Goal: Download file/media

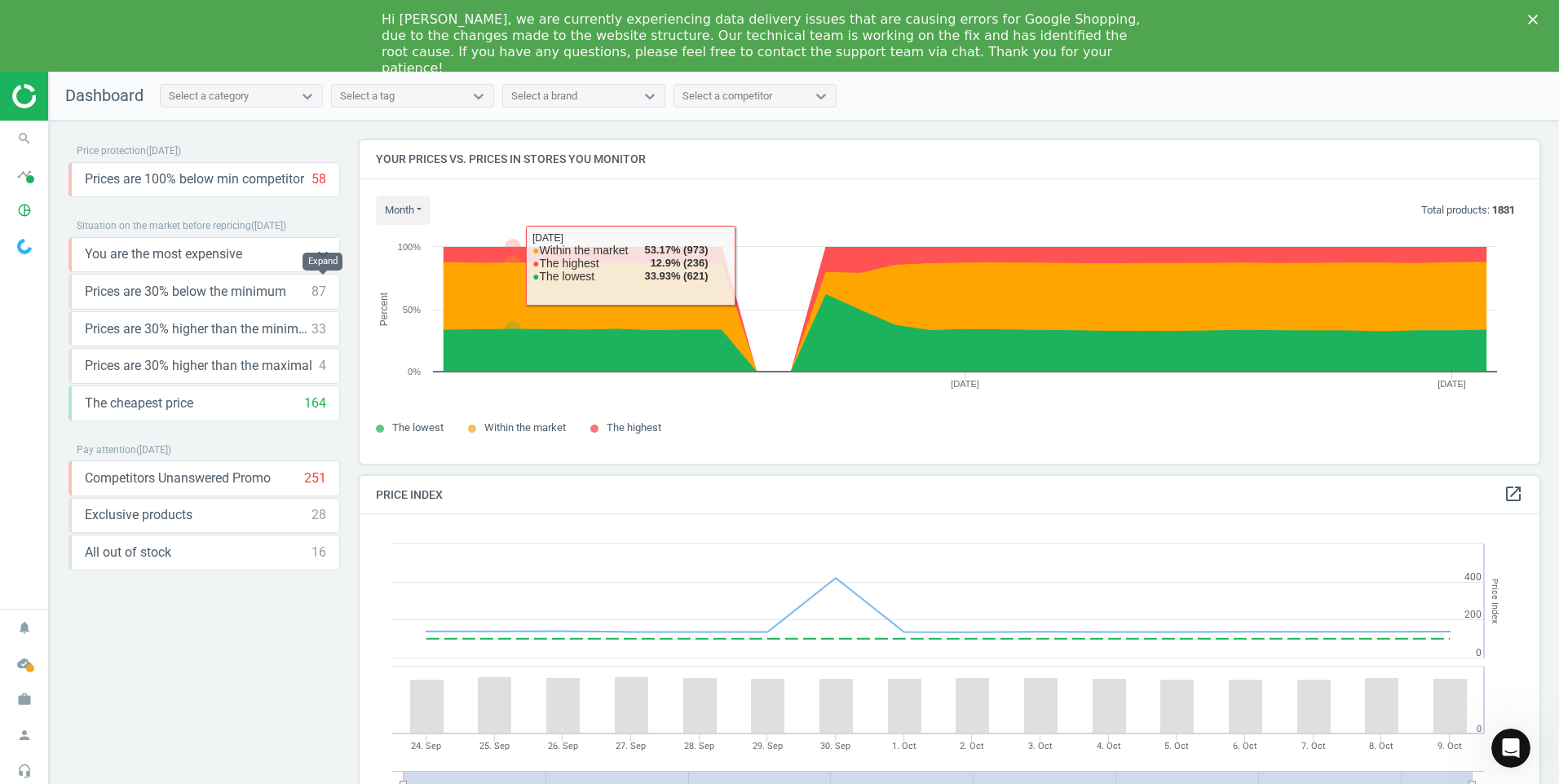
scroll to position [400, 1193]
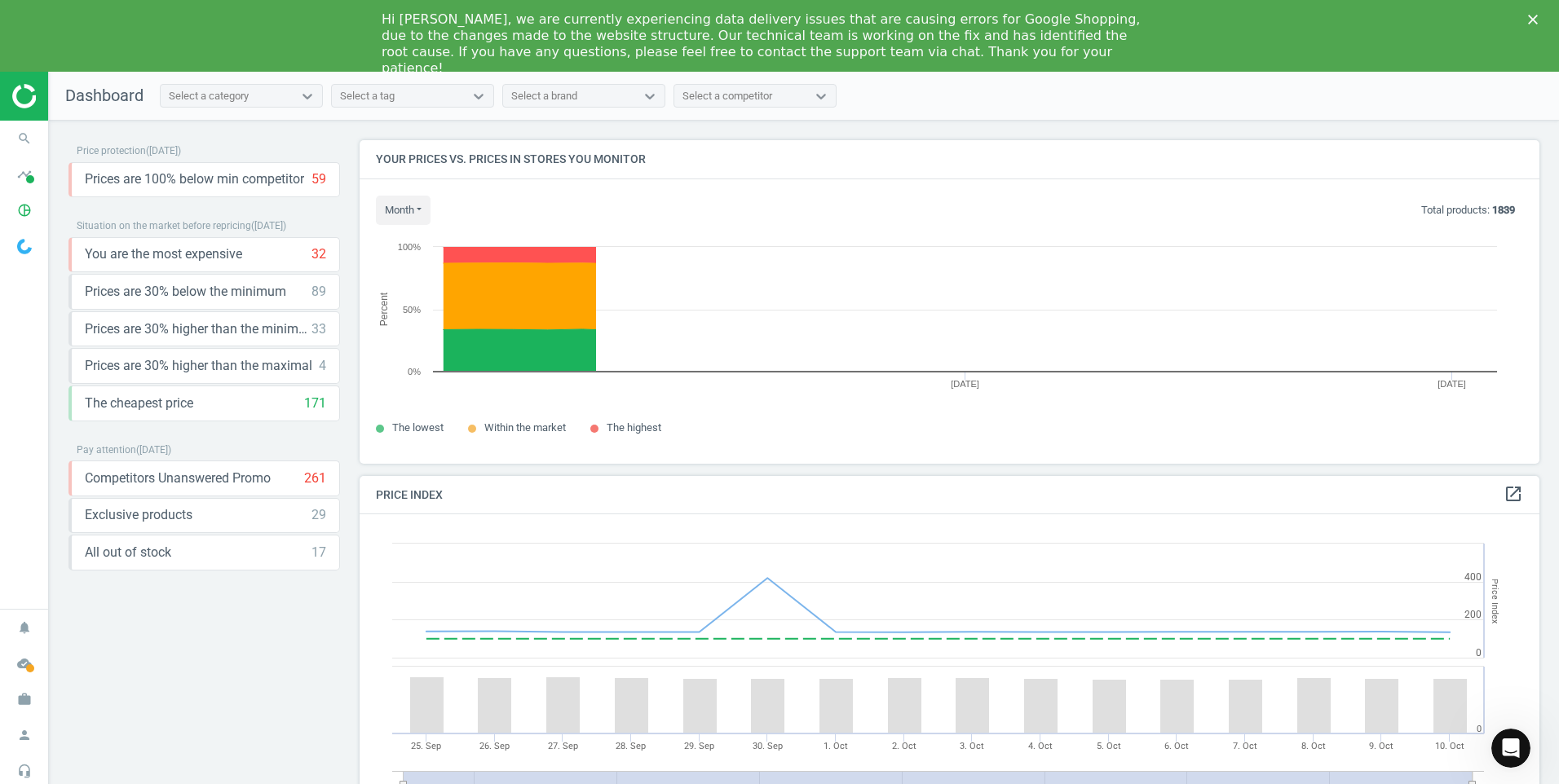
scroll to position [400, 1193]
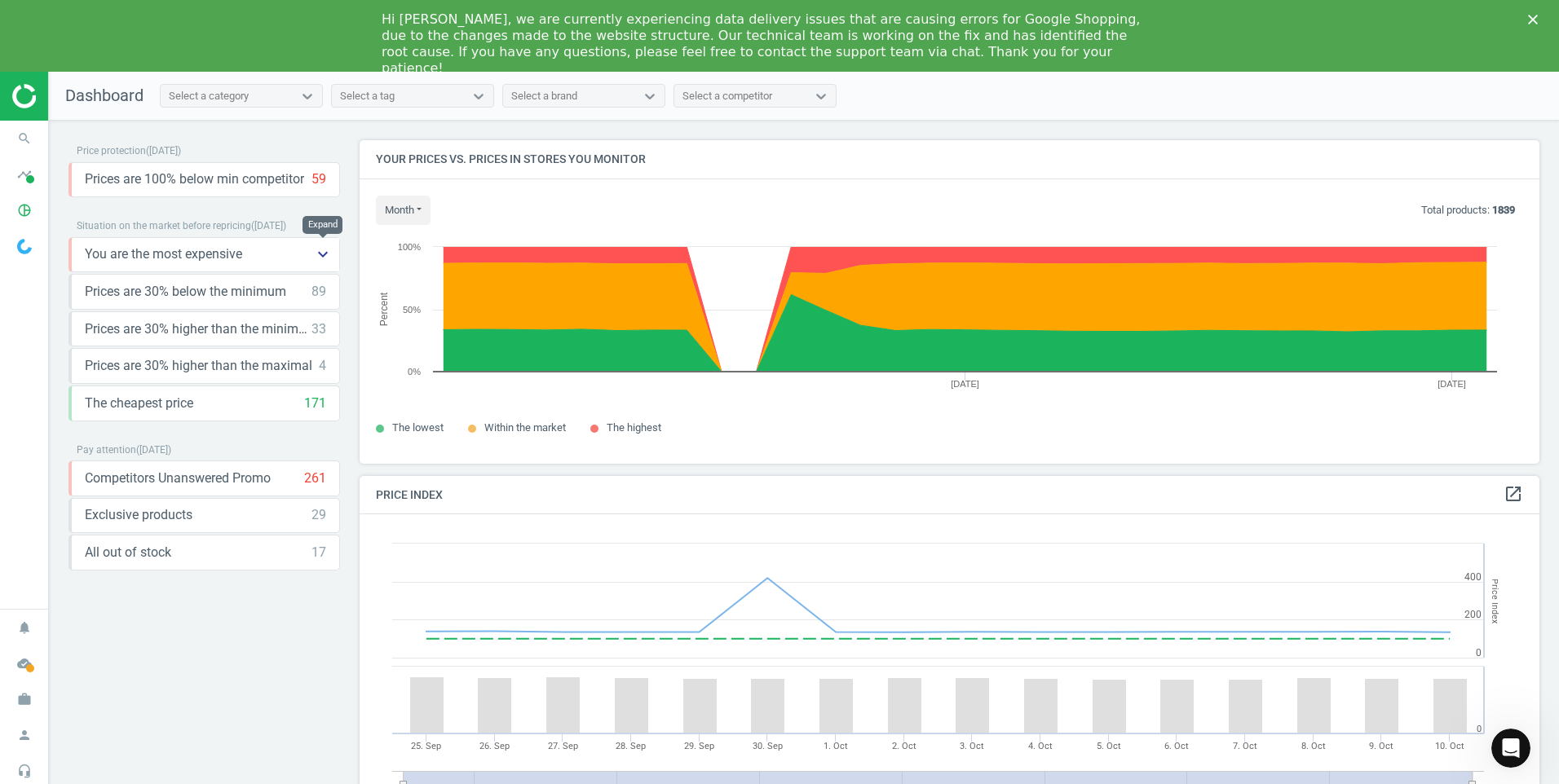
click at [322, 253] on icon "keyboard_arrow_down" at bounding box center [323, 254] width 20 height 20
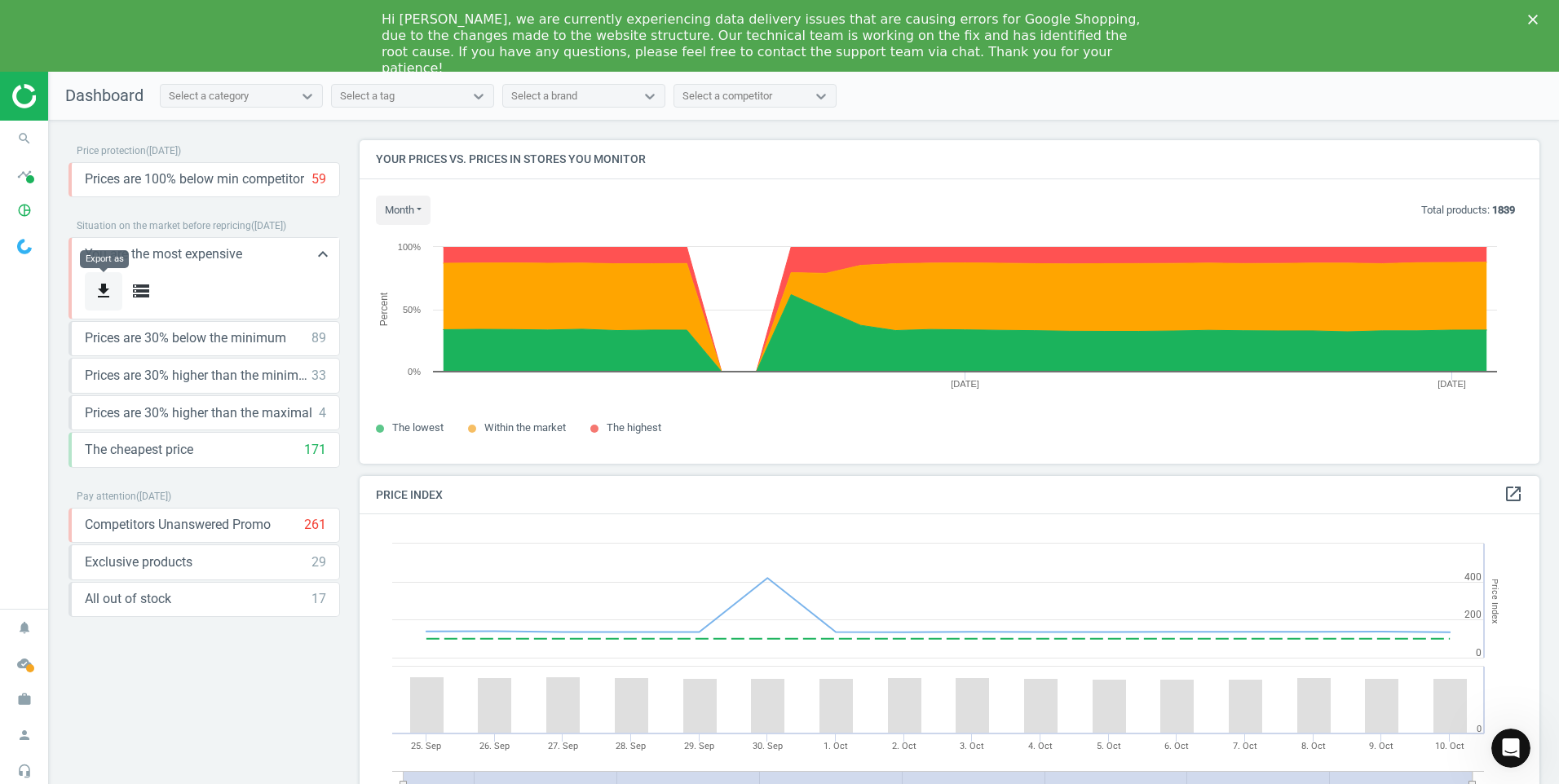
click at [103, 290] on icon "get_app" at bounding box center [104, 291] width 20 height 20
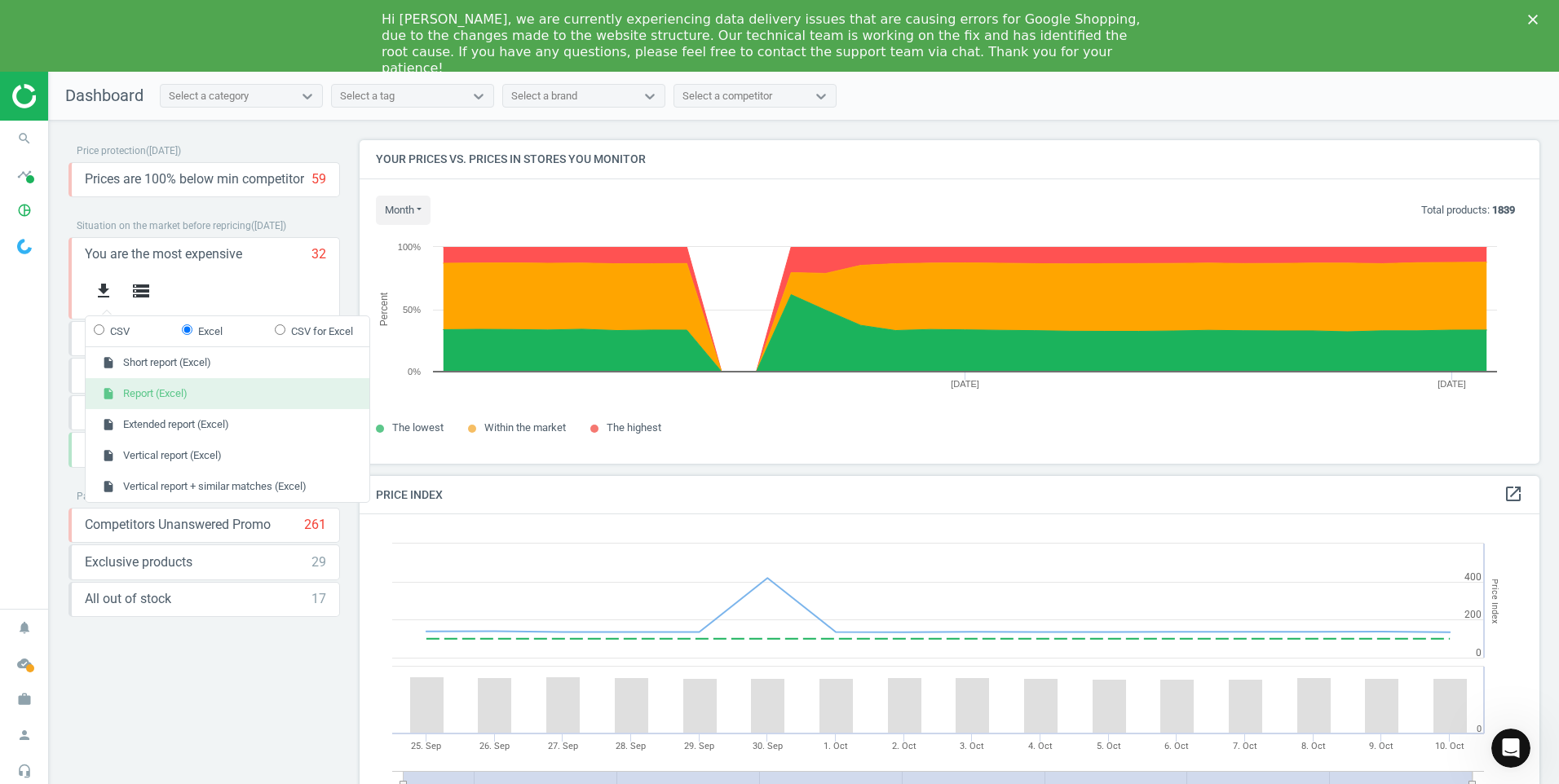
click at [157, 387] on button "insert_drive_file Report (Excel)" at bounding box center [227, 393] width 284 height 31
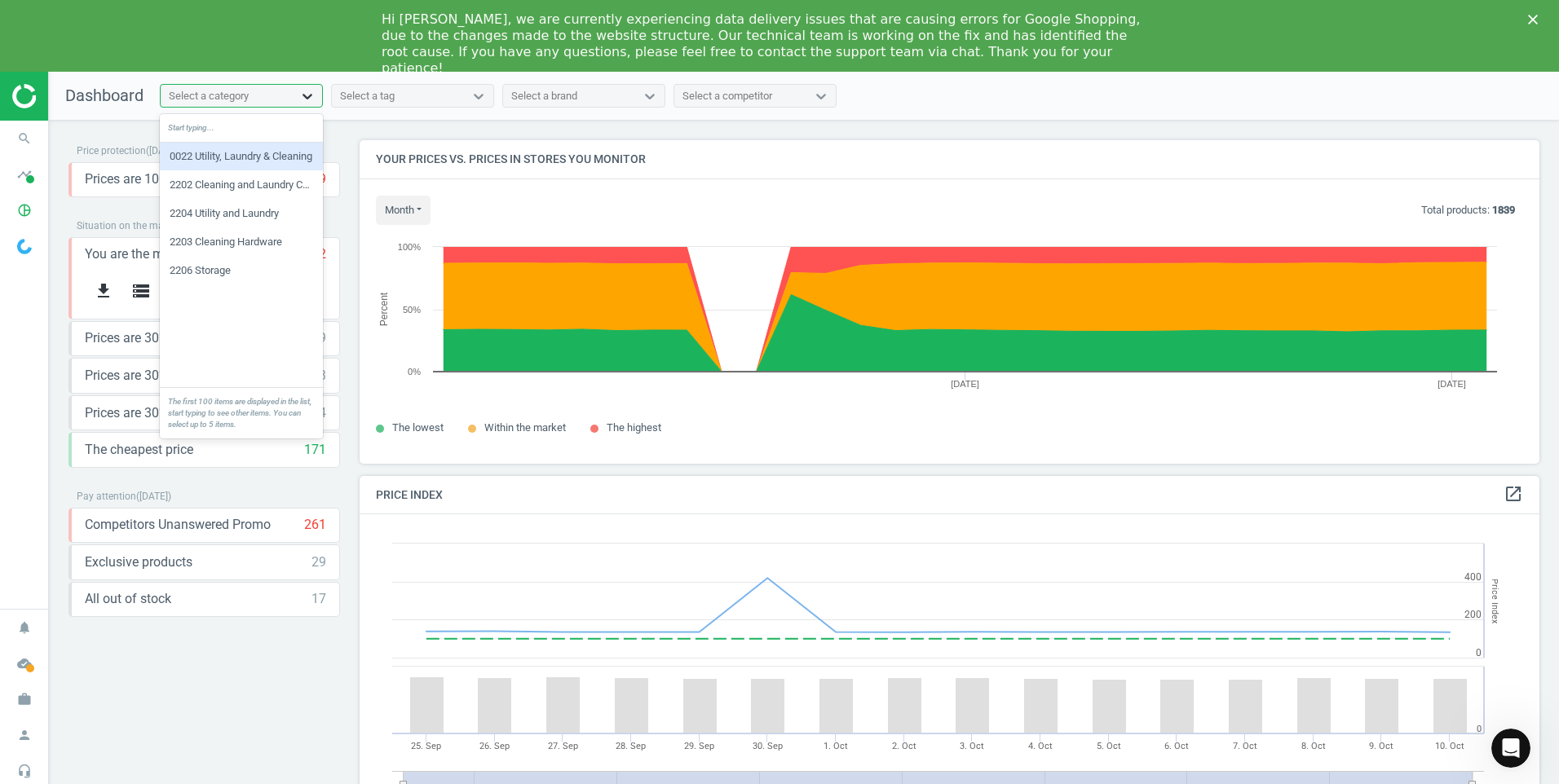
click at [312, 96] on icon at bounding box center [308, 96] width 16 height 16
click at [272, 181] on div "2202 Cleaning and Laundry Consumable" at bounding box center [241, 184] width 163 height 28
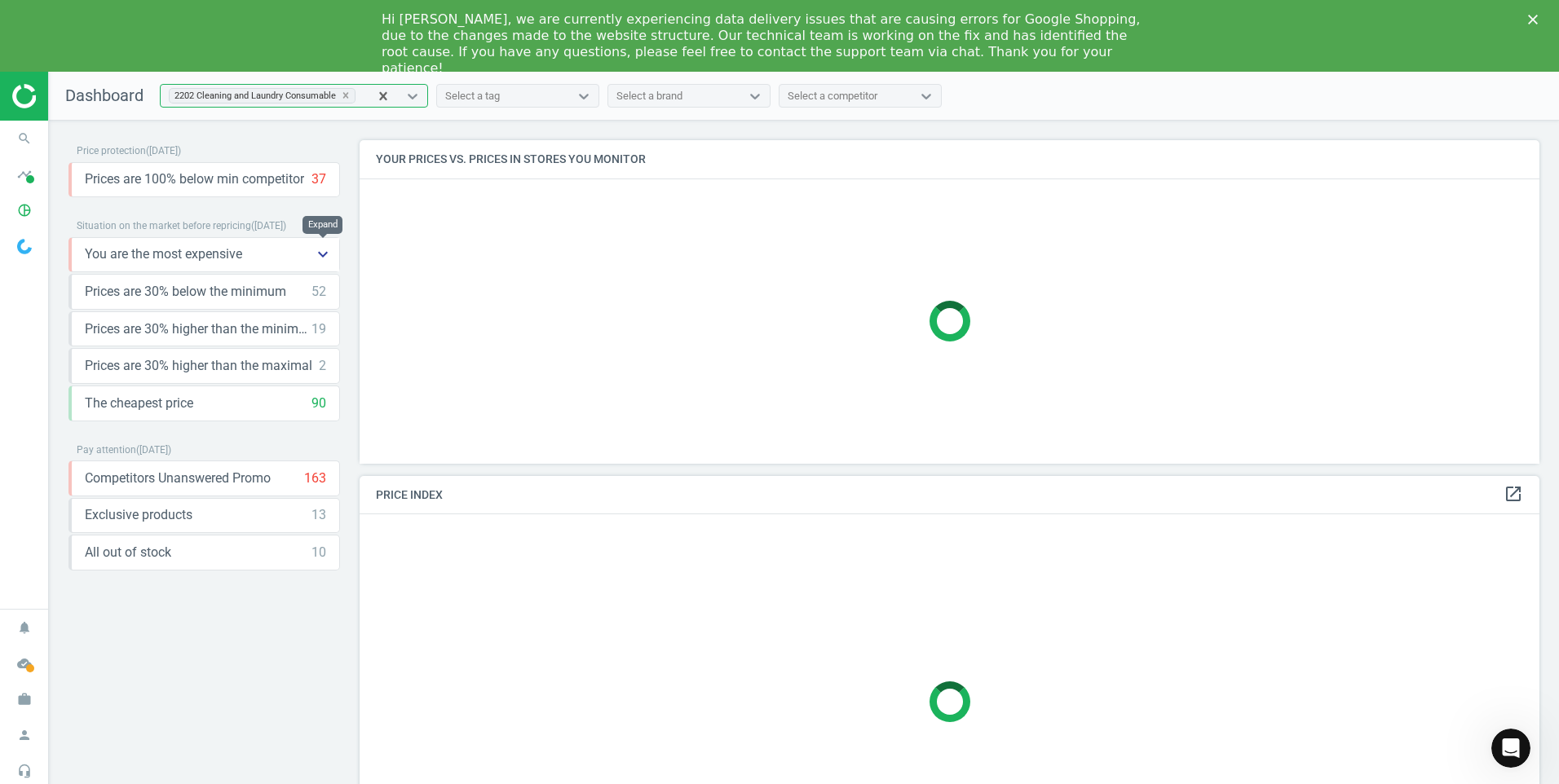
click at [324, 256] on icon "keyboard_arrow_down" at bounding box center [323, 254] width 20 height 20
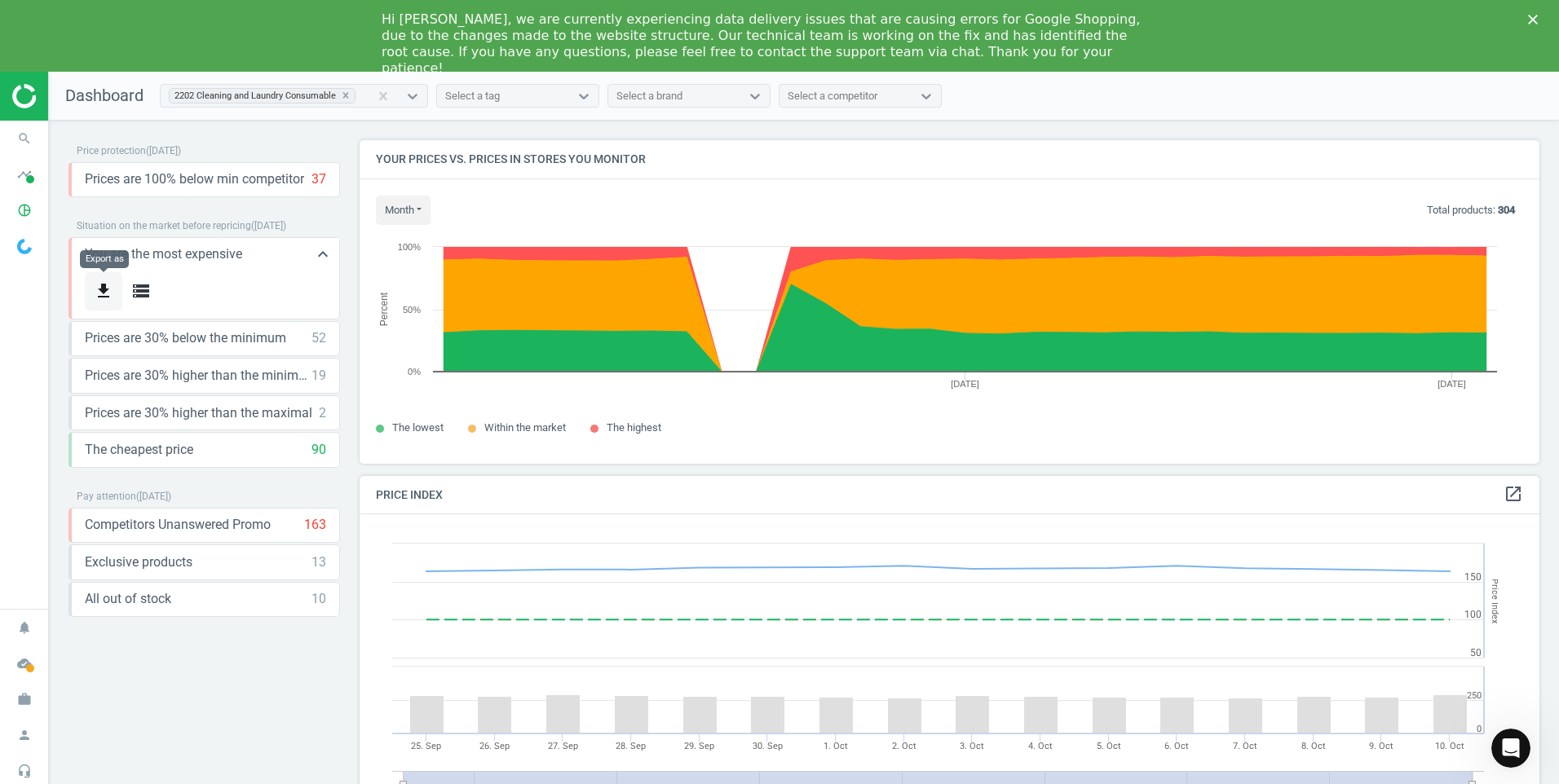
click at [106, 290] on icon "get_app" at bounding box center [104, 291] width 20 height 20
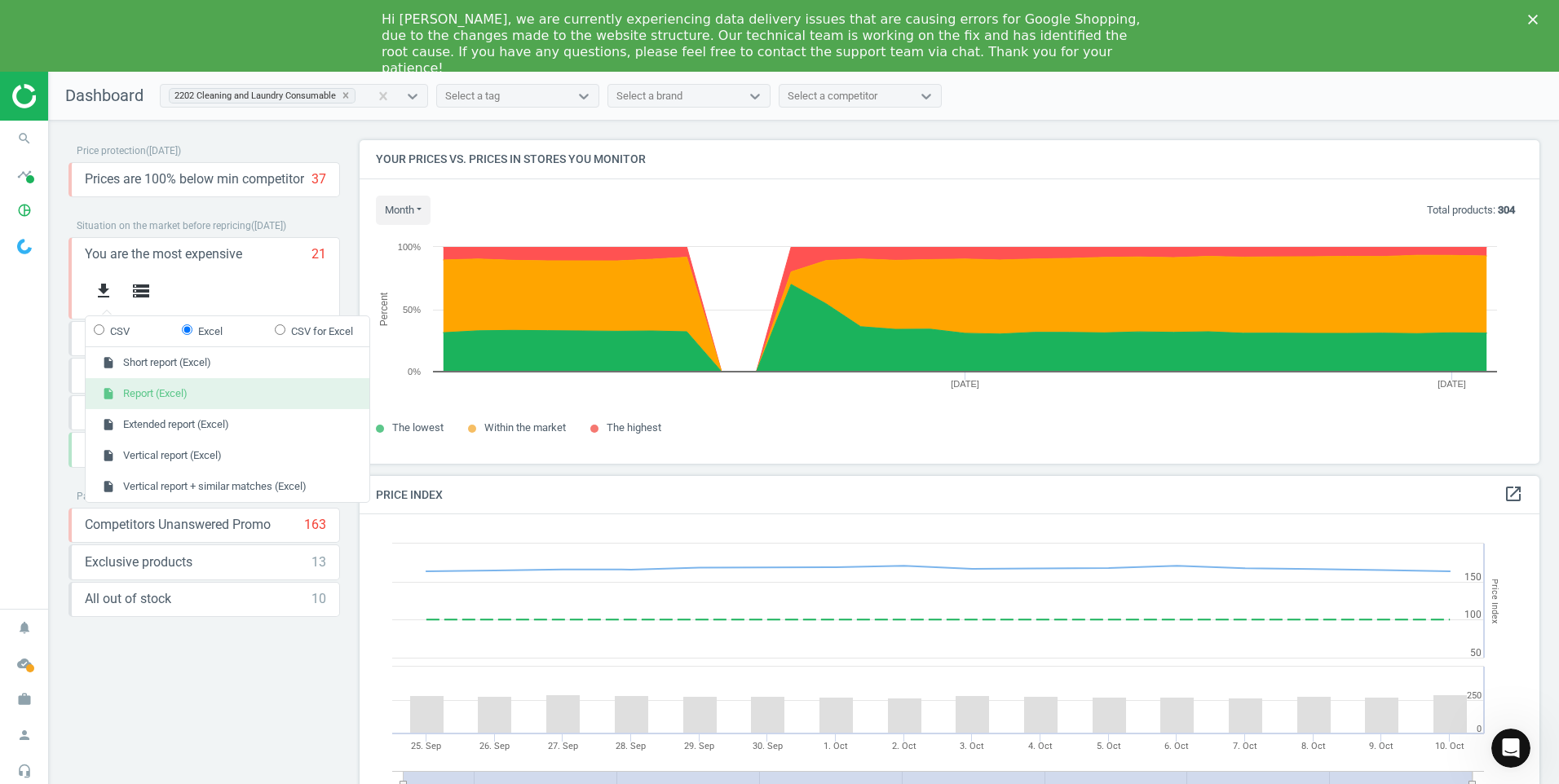
click at [152, 390] on button "insert_drive_file Report (Excel)" at bounding box center [227, 393] width 284 height 31
